Goal: Information Seeking & Learning: Learn about a topic

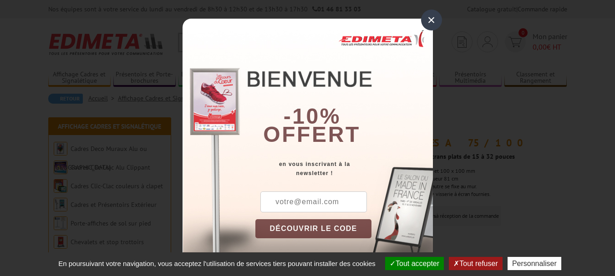
click at [428, 15] on div "×" at bounding box center [431, 20] width 21 height 21
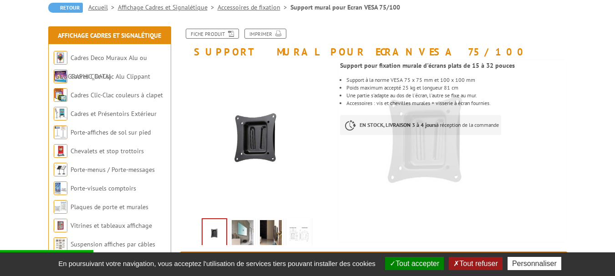
scroll to position [121, 0]
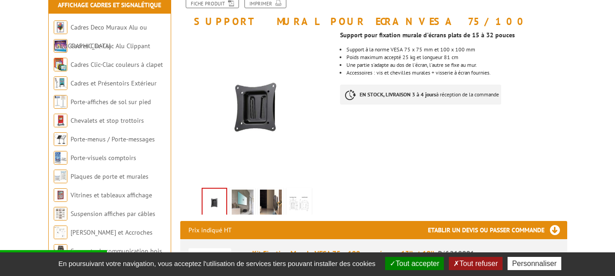
click at [239, 200] on img at bounding box center [243, 204] width 22 height 28
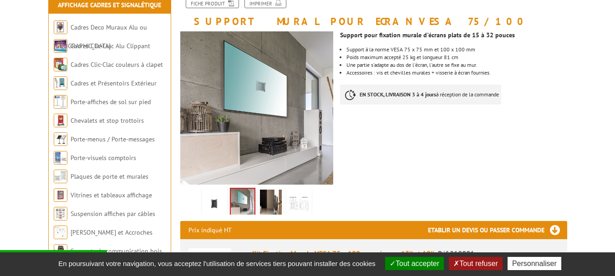
click at [265, 201] on img at bounding box center [271, 204] width 22 height 28
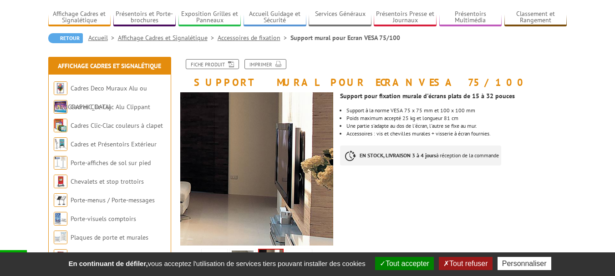
scroll to position [0, 0]
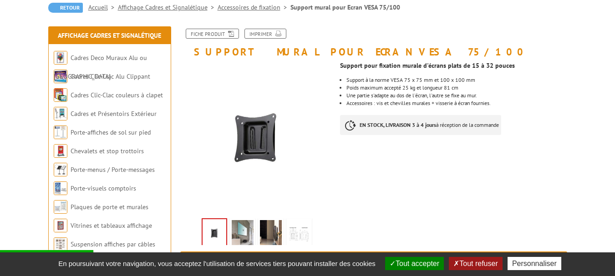
scroll to position [136, 0]
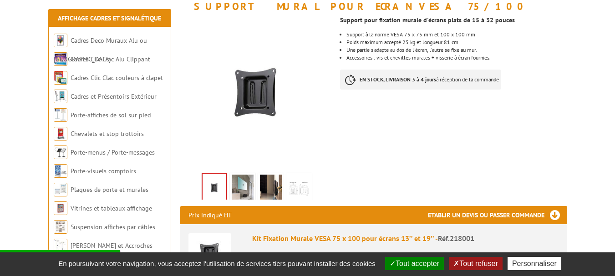
click at [243, 188] on img at bounding box center [243, 189] width 22 height 28
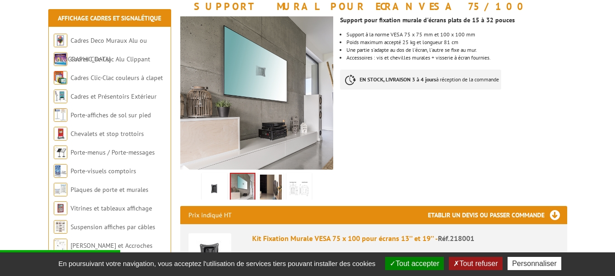
click at [267, 188] on img at bounding box center [271, 189] width 22 height 28
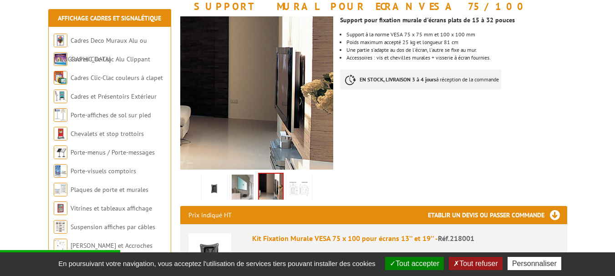
click at [212, 190] on img at bounding box center [214, 189] width 22 height 28
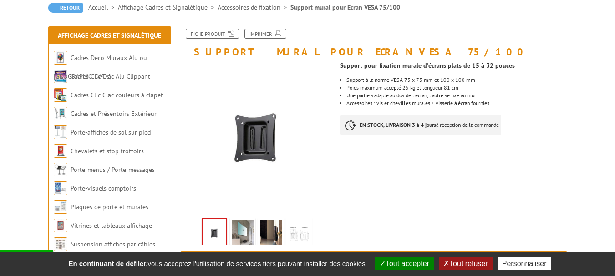
scroll to position [45, 0]
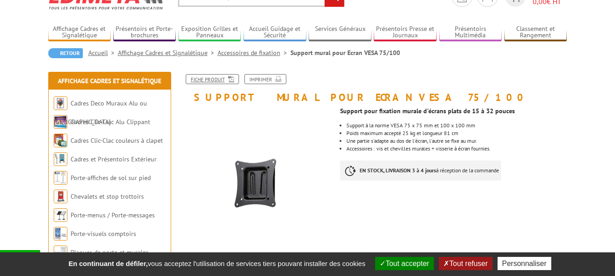
click at [208, 80] on link "Fiche produit" at bounding box center [212, 79] width 53 height 10
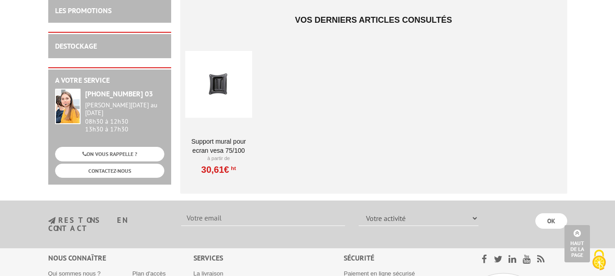
scroll to position [682, 0]
